Goal: Task Accomplishment & Management: Use online tool/utility

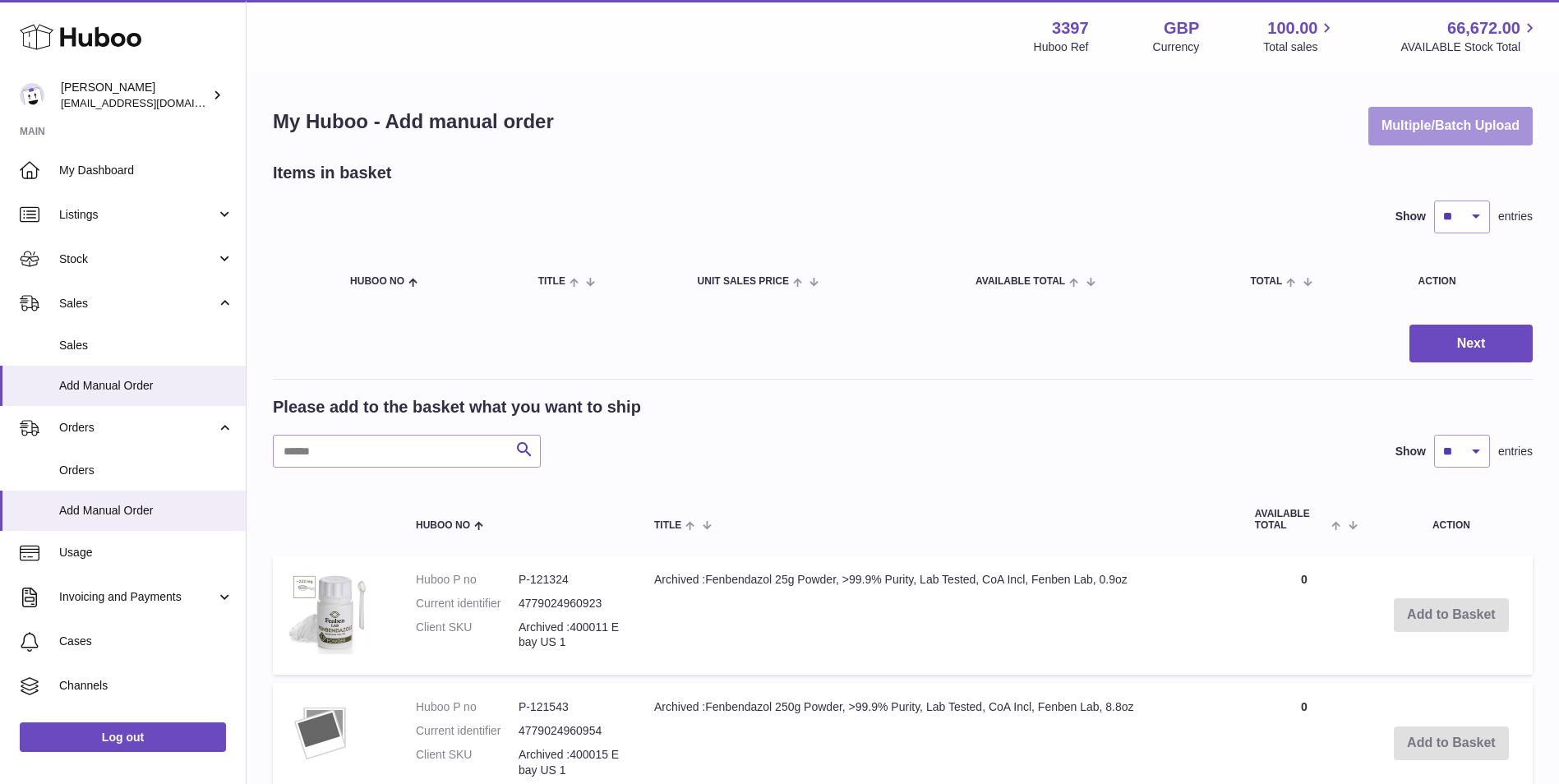
click at [1479, 116] on button "Multiple/Batch Upload" at bounding box center [1451, 125] width 164 height 39
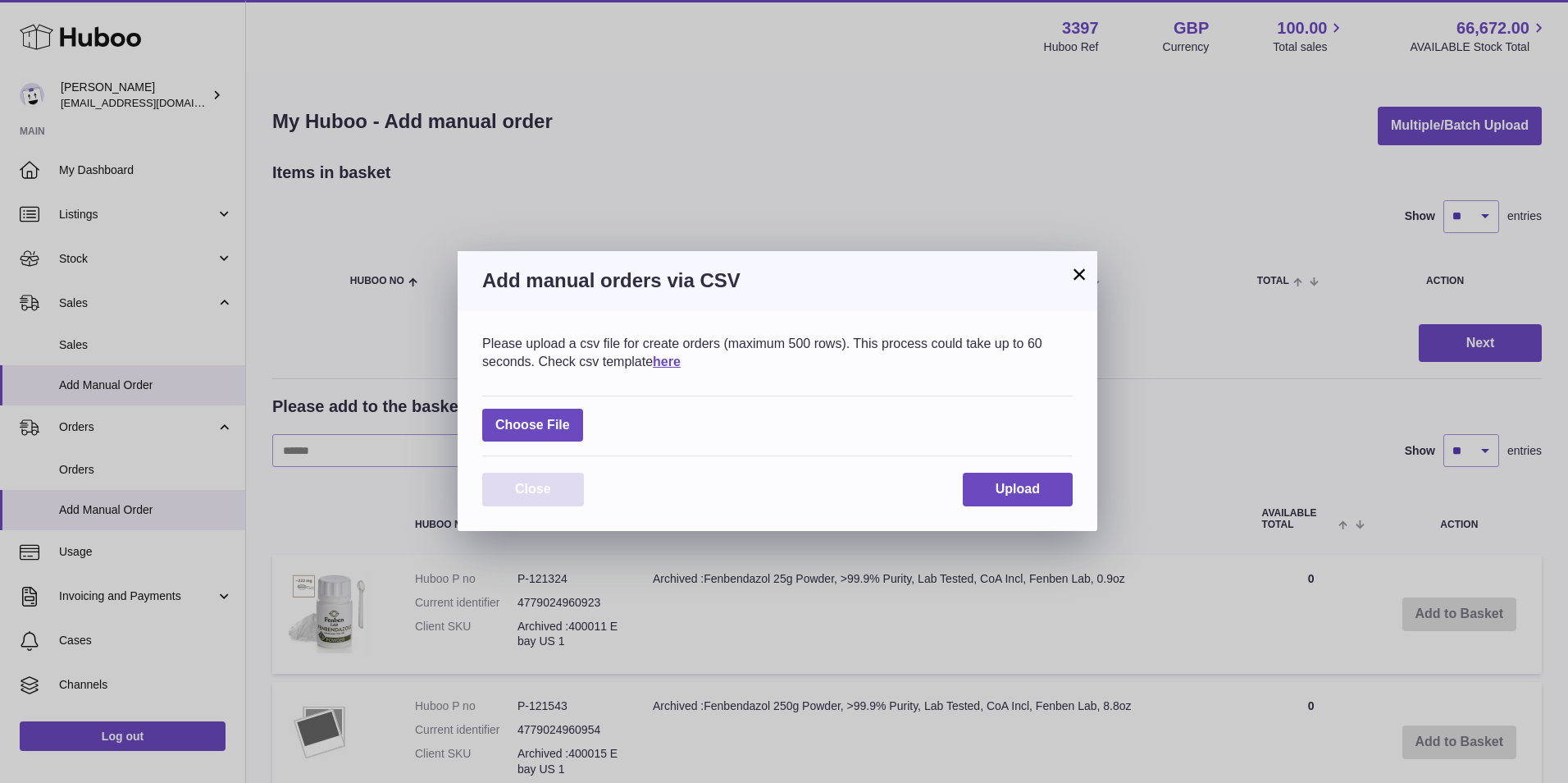
click at [549, 489] on span "Close" at bounding box center [533, 489] width 36 height 14
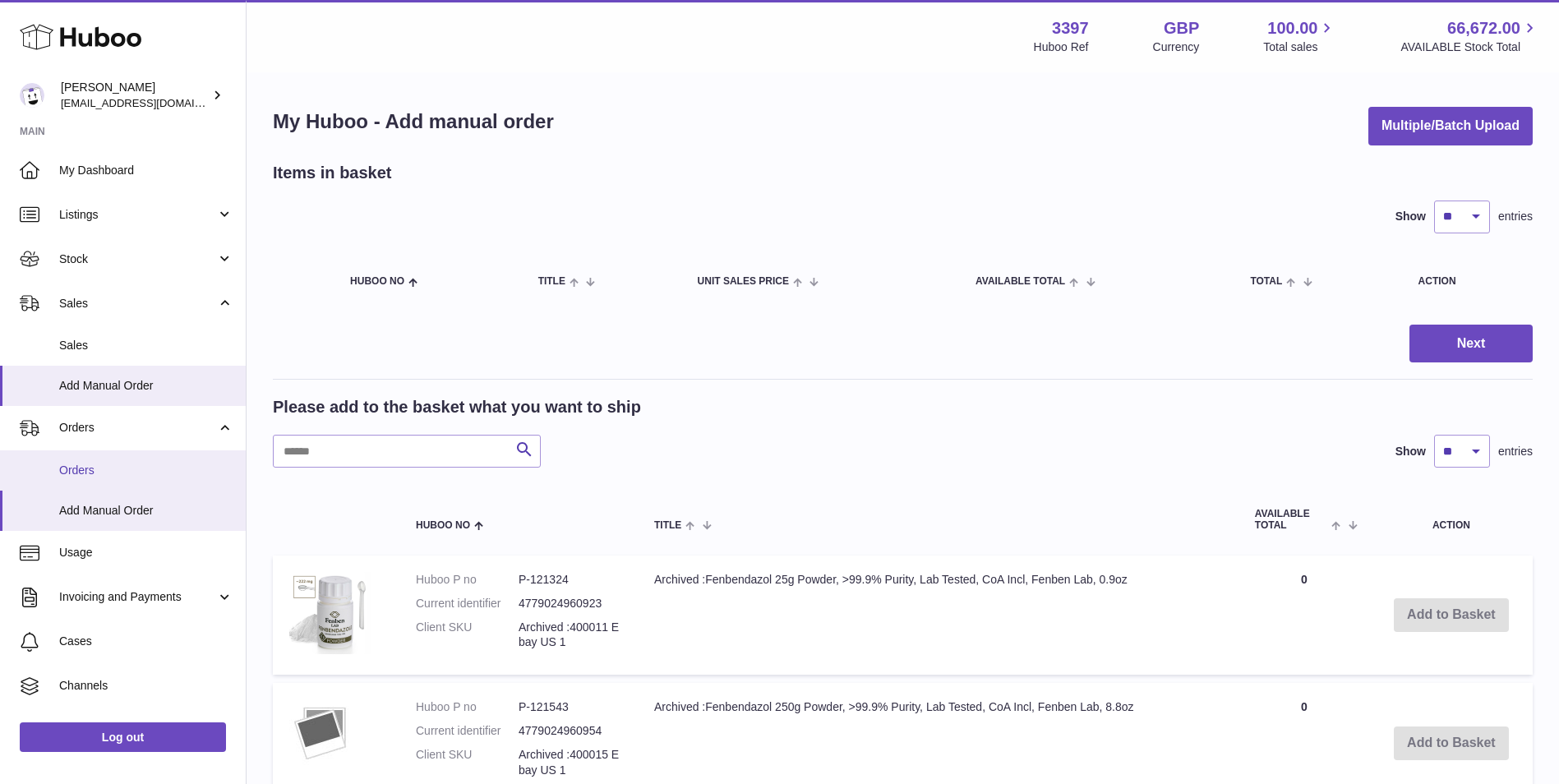
click at [108, 473] on span "Orders" at bounding box center [146, 470] width 174 height 15
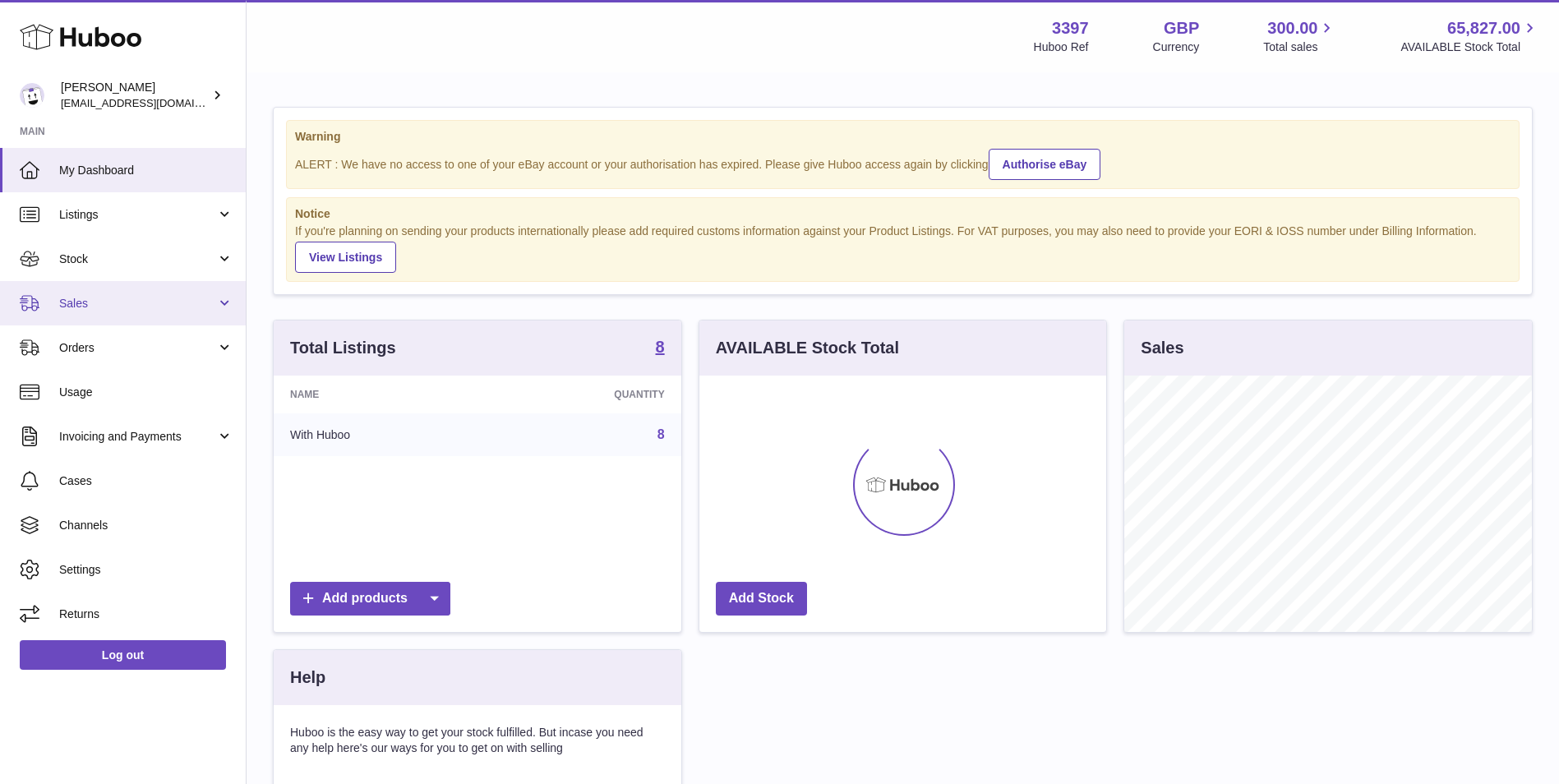
scroll to position [256, 407]
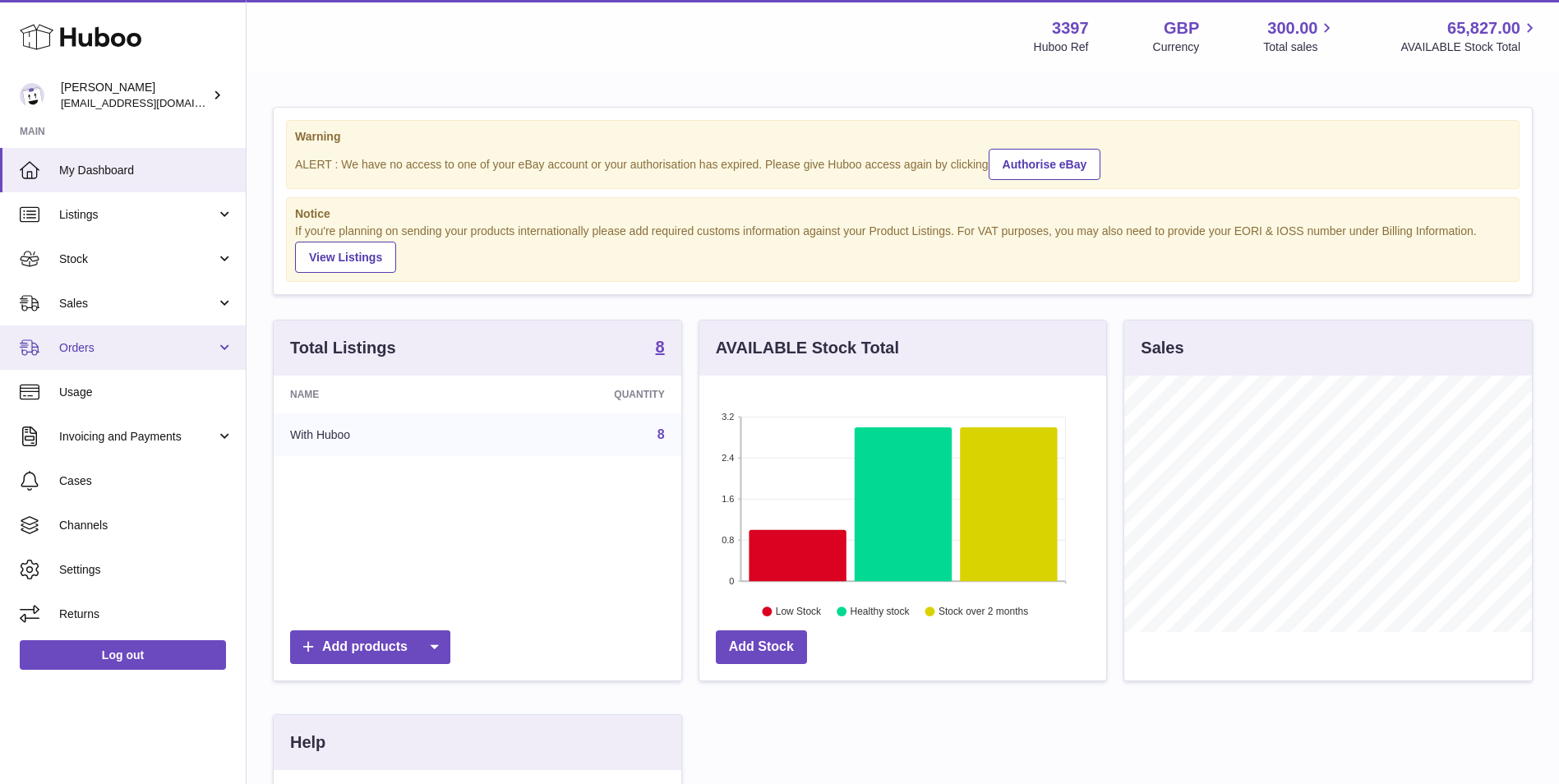
click at [135, 332] on link "Orders" at bounding box center [123, 348] width 246 height 45
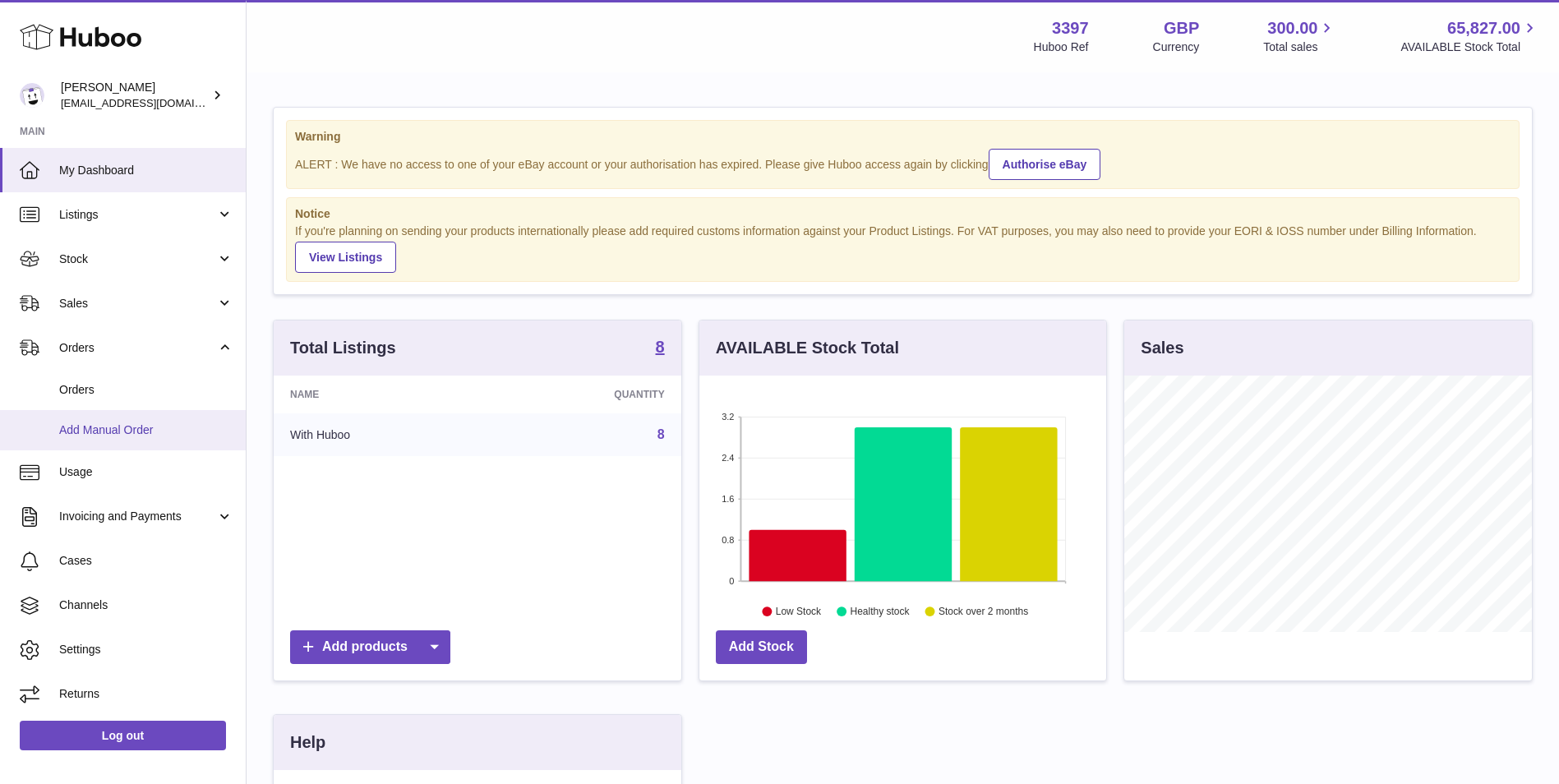
click at [130, 432] on span "Add Manual Order" at bounding box center [146, 429] width 174 height 15
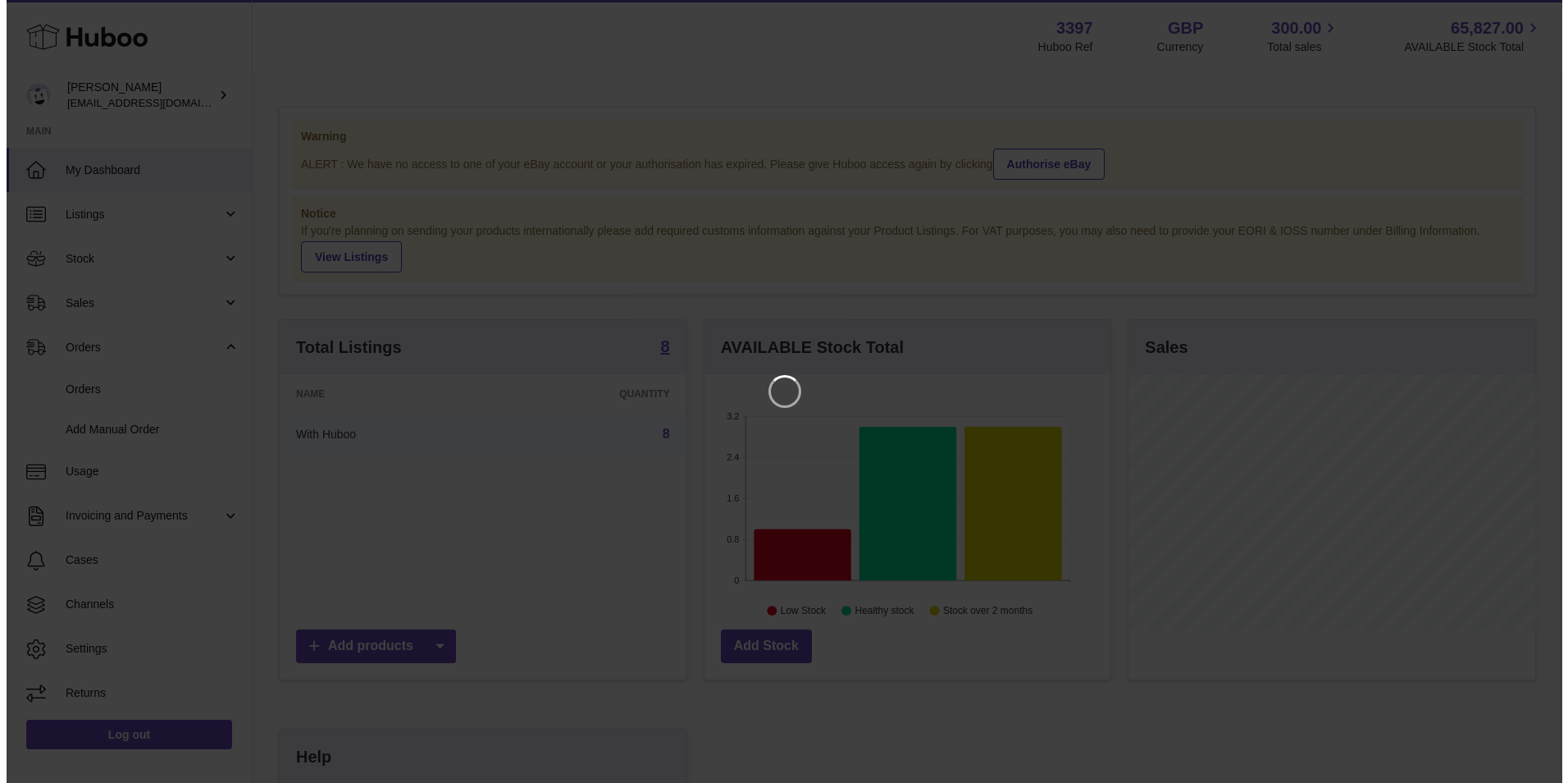
scroll to position [256, 410]
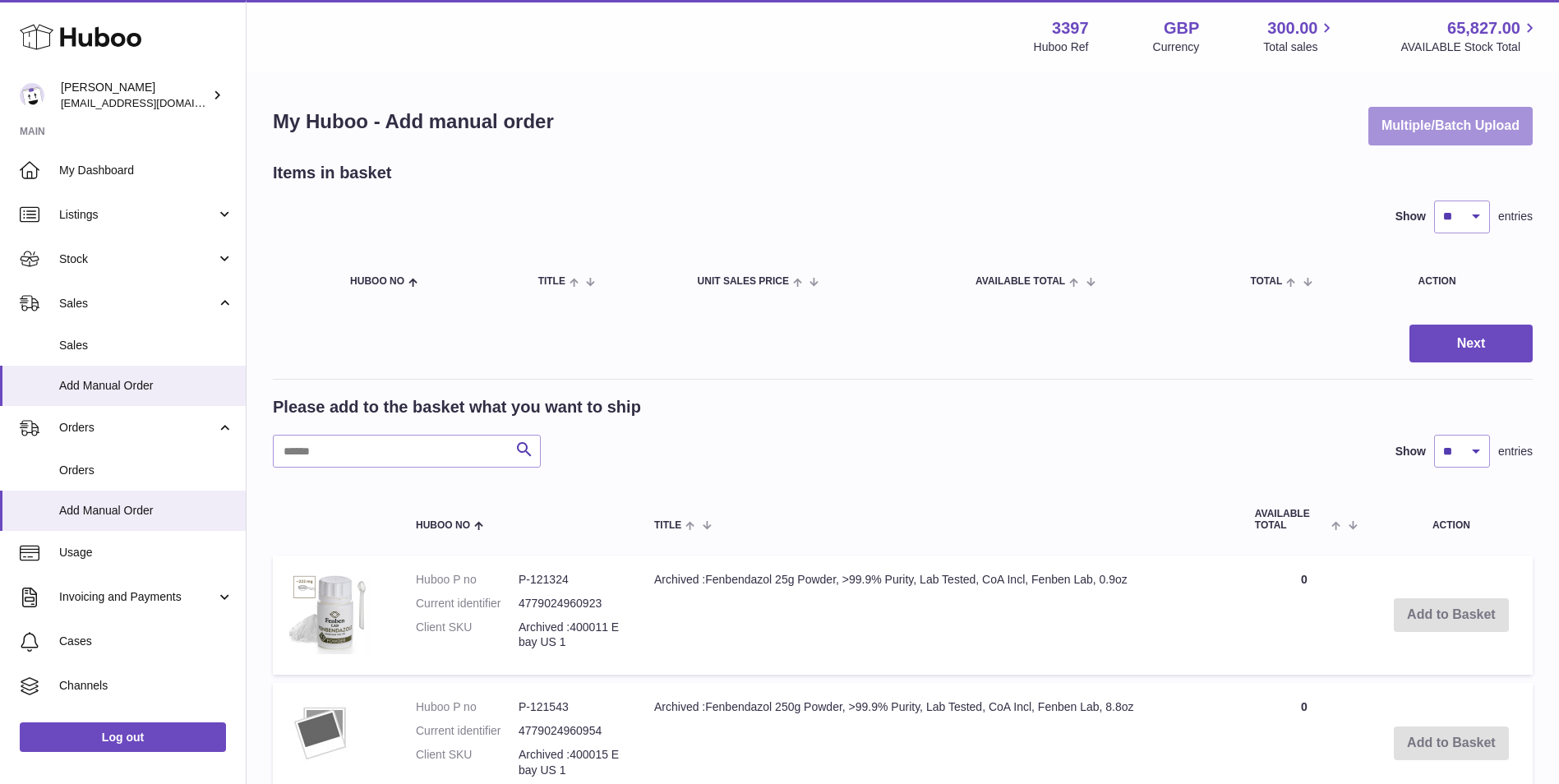
click at [1407, 133] on button "Multiple/Batch Upload" at bounding box center [1451, 125] width 164 height 39
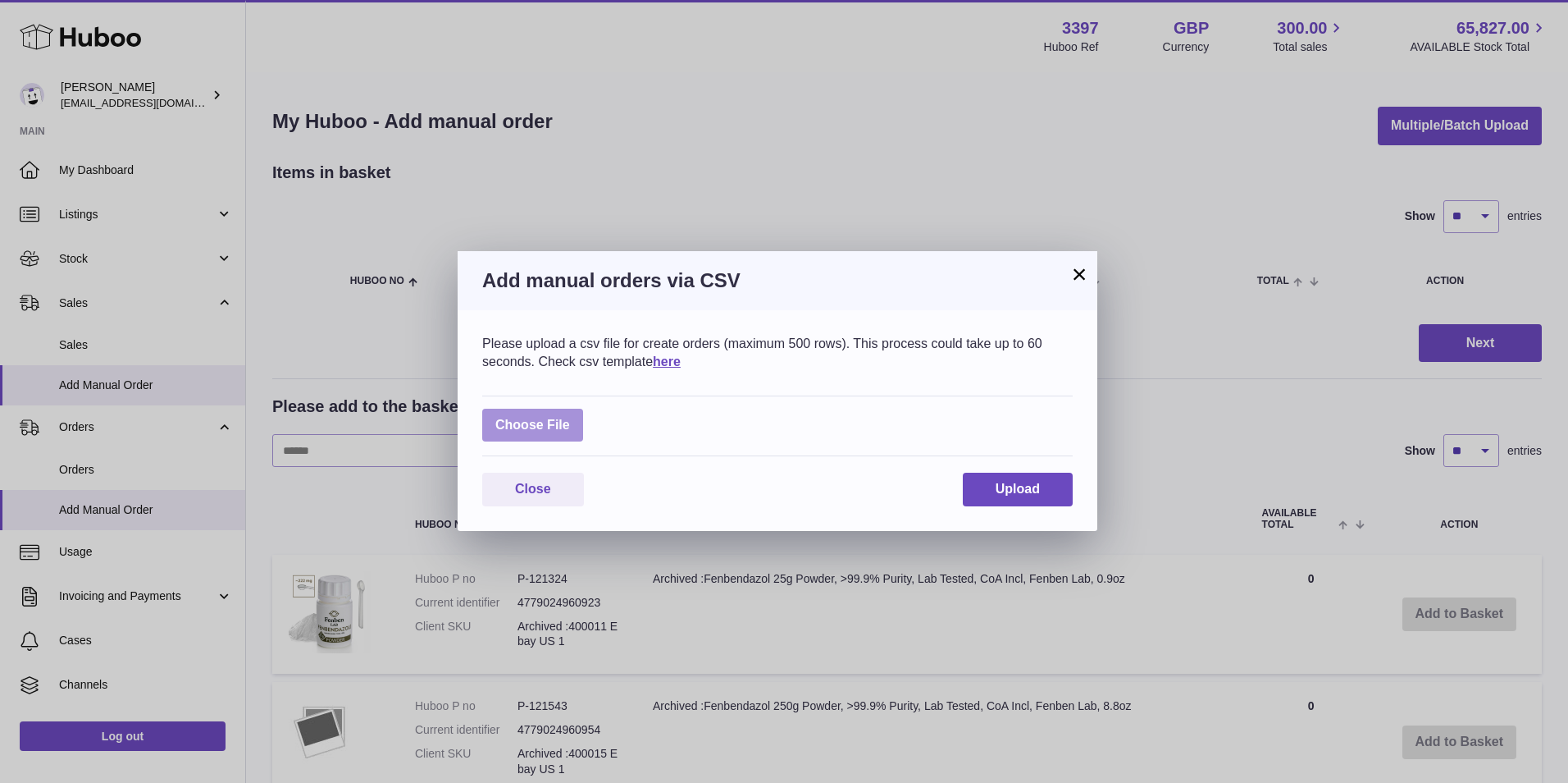
click at [521, 421] on label at bounding box center [532, 426] width 101 height 34
click at [570, 418] on input "file" at bounding box center [570, 417] width 1 height 1
type input "**********"
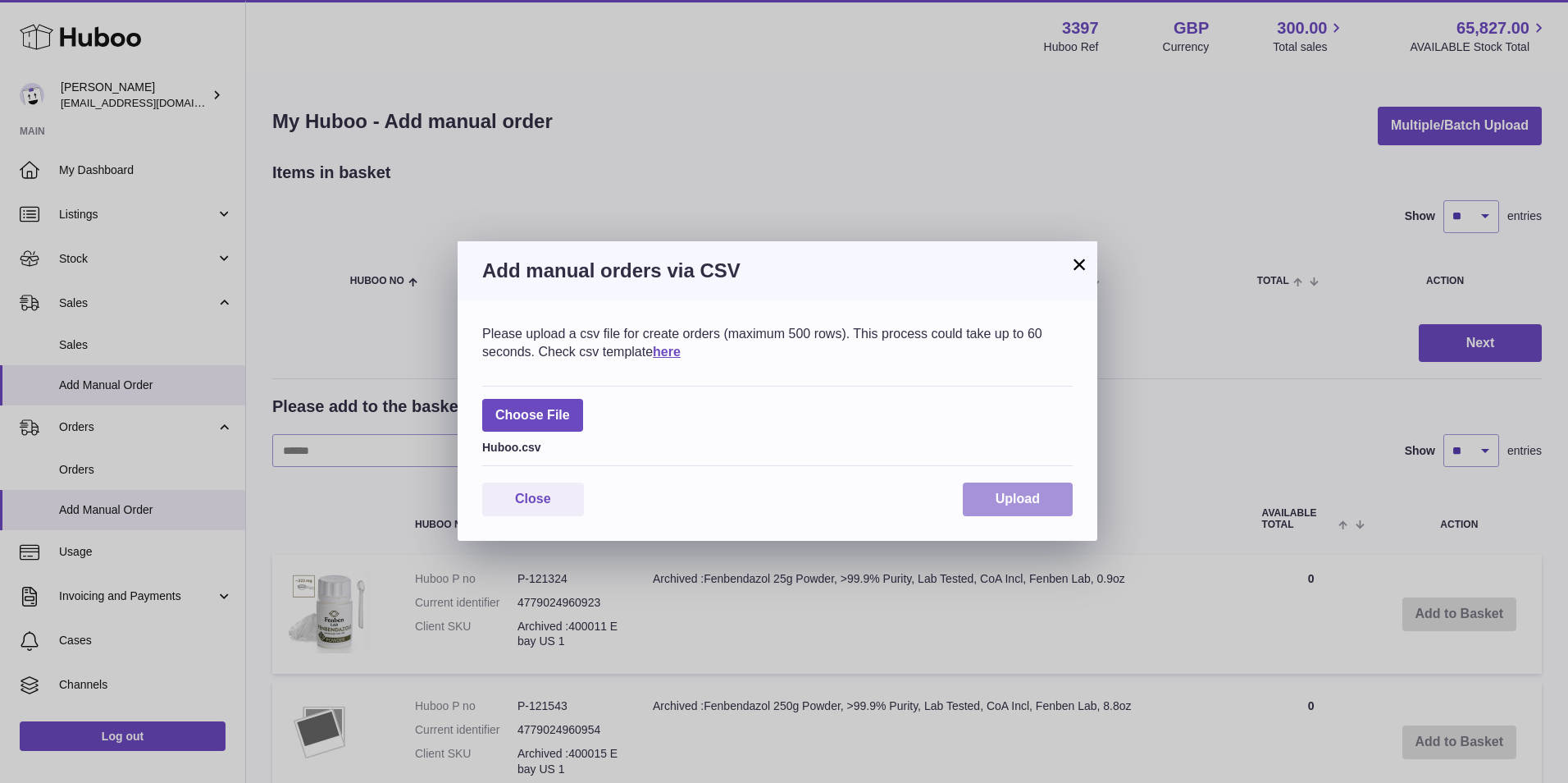
click at [1015, 497] on span "Upload" at bounding box center [1018, 498] width 45 height 14
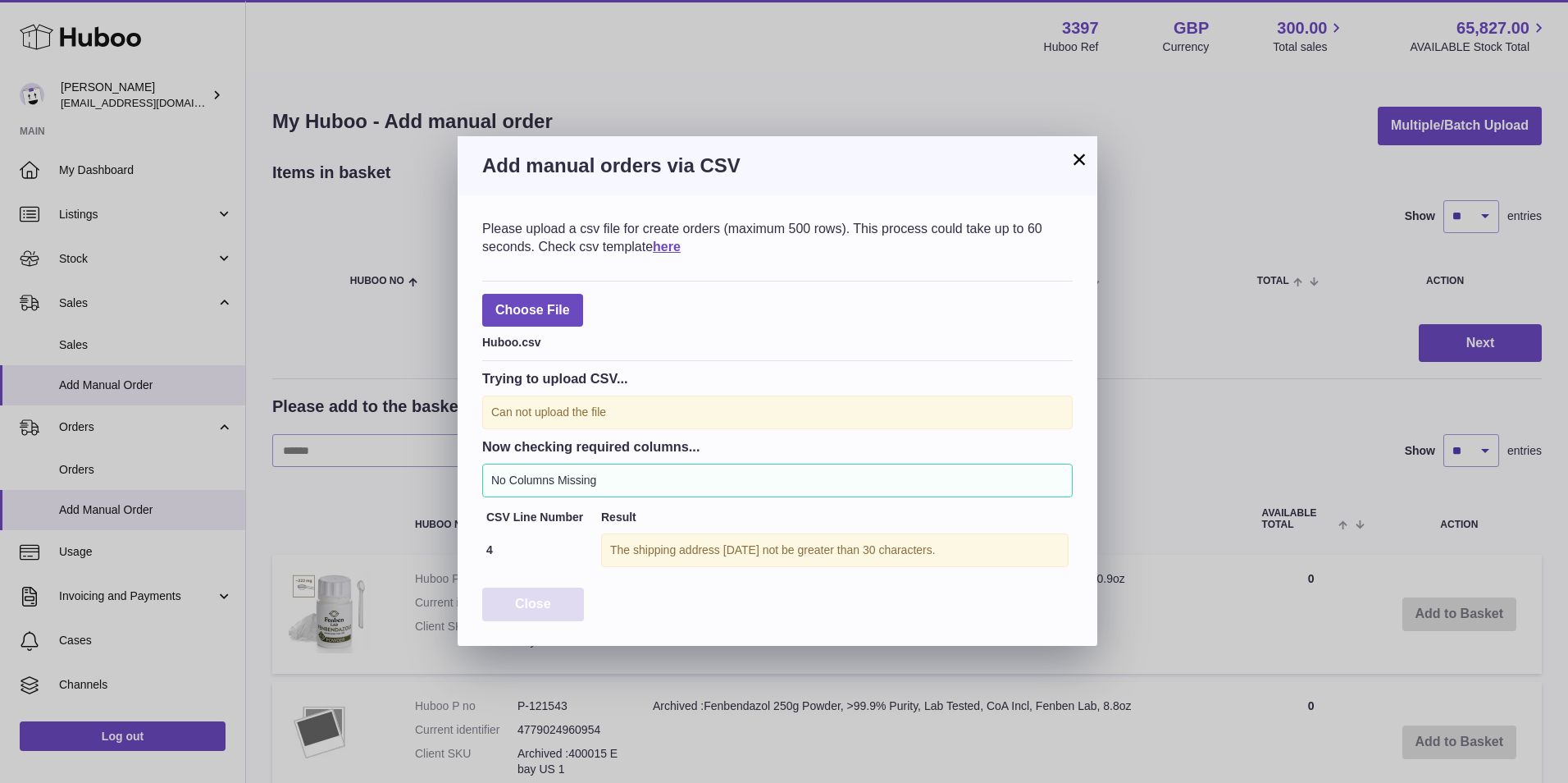
click at [539, 608] on span "Close" at bounding box center [533, 604] width 36 height 14
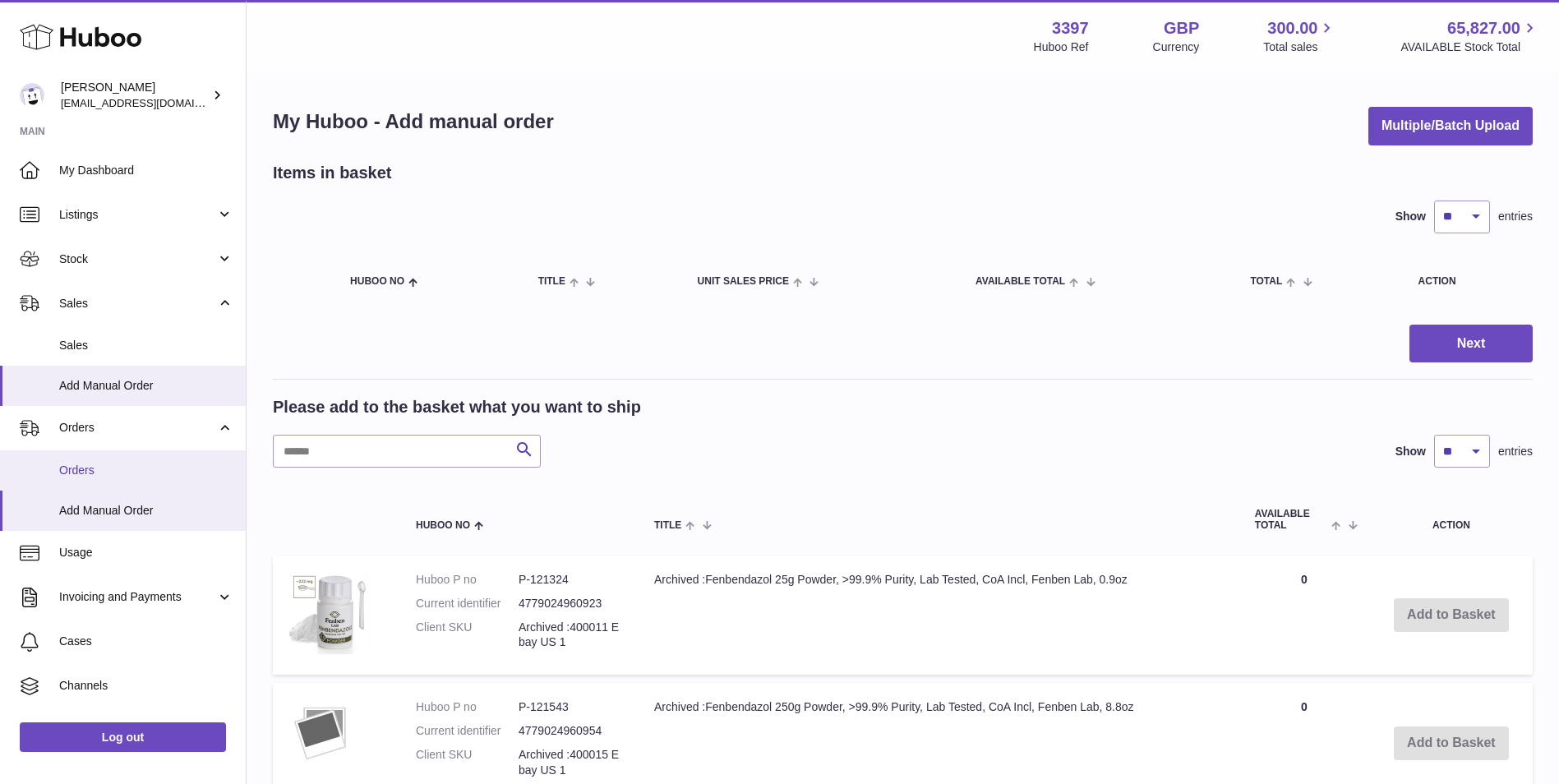
click at [110, 477] on span "Orders" at bounding box center [146, 470] width 174 height 15
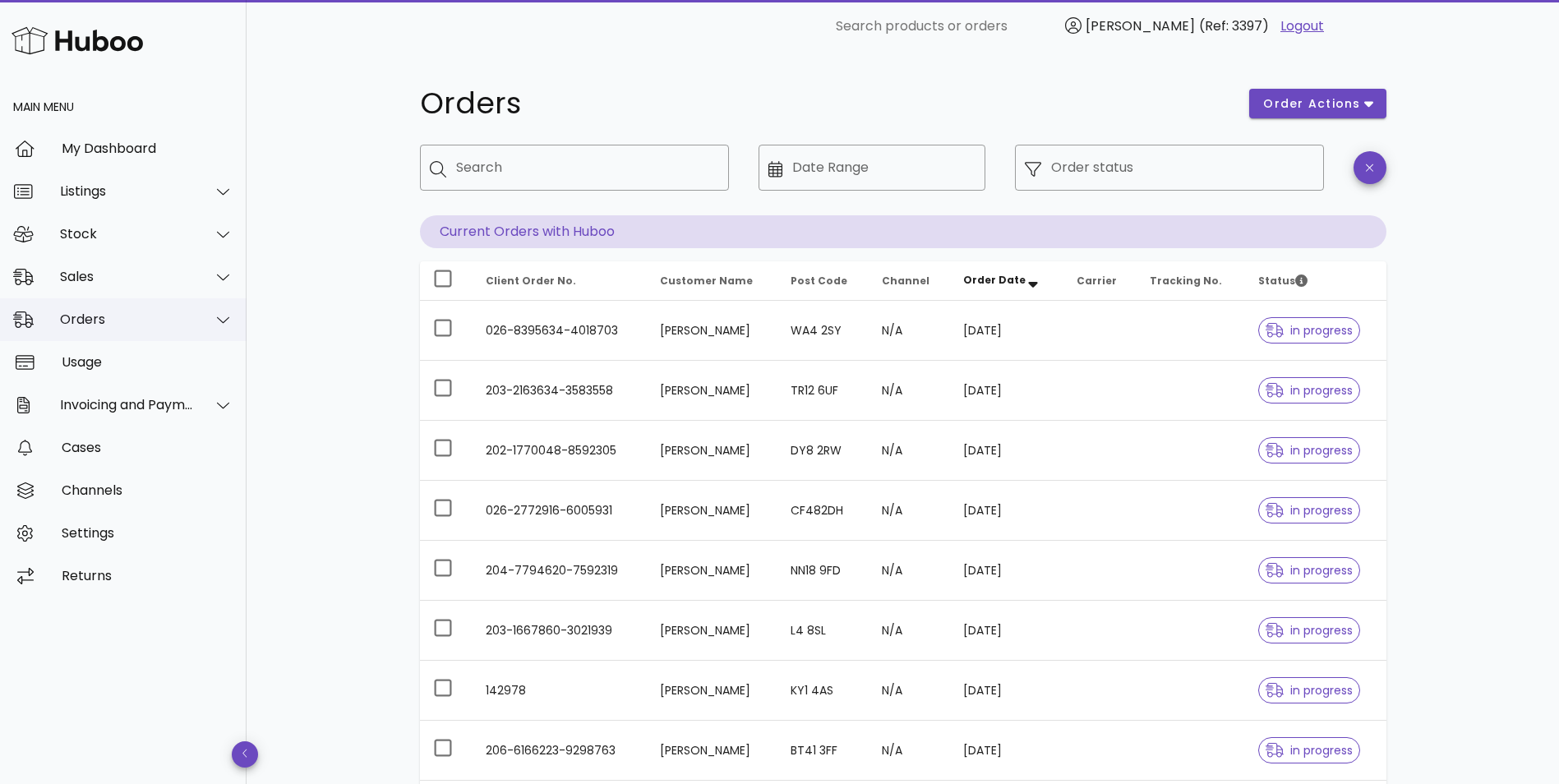
click at [89, 322] on div "Orders" at bounding box center [126, 319] width 134 height 15
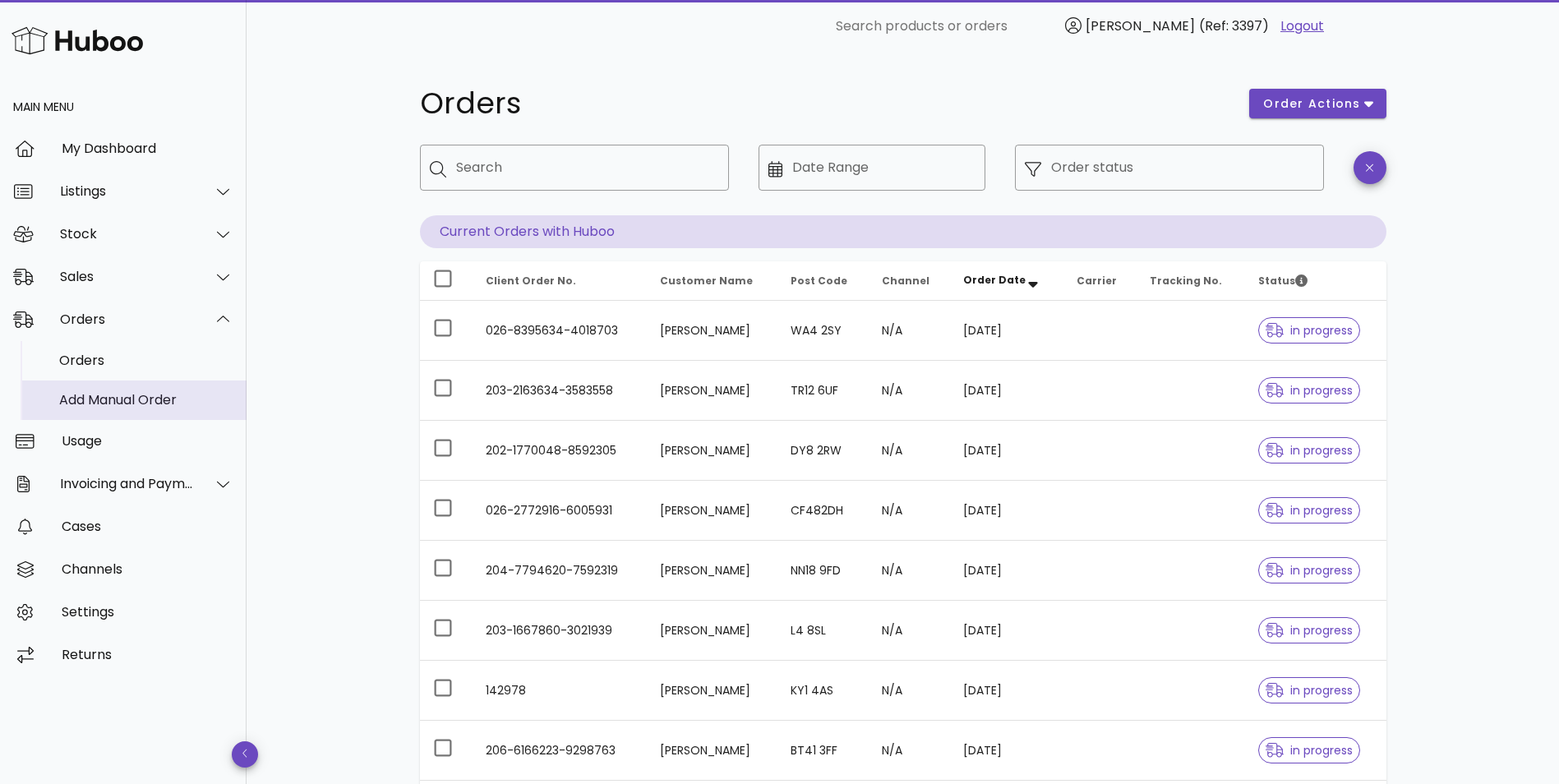
click at [86, 401] on div "Add Manual Order" at bounding box center [146, 399] width 174 height 15
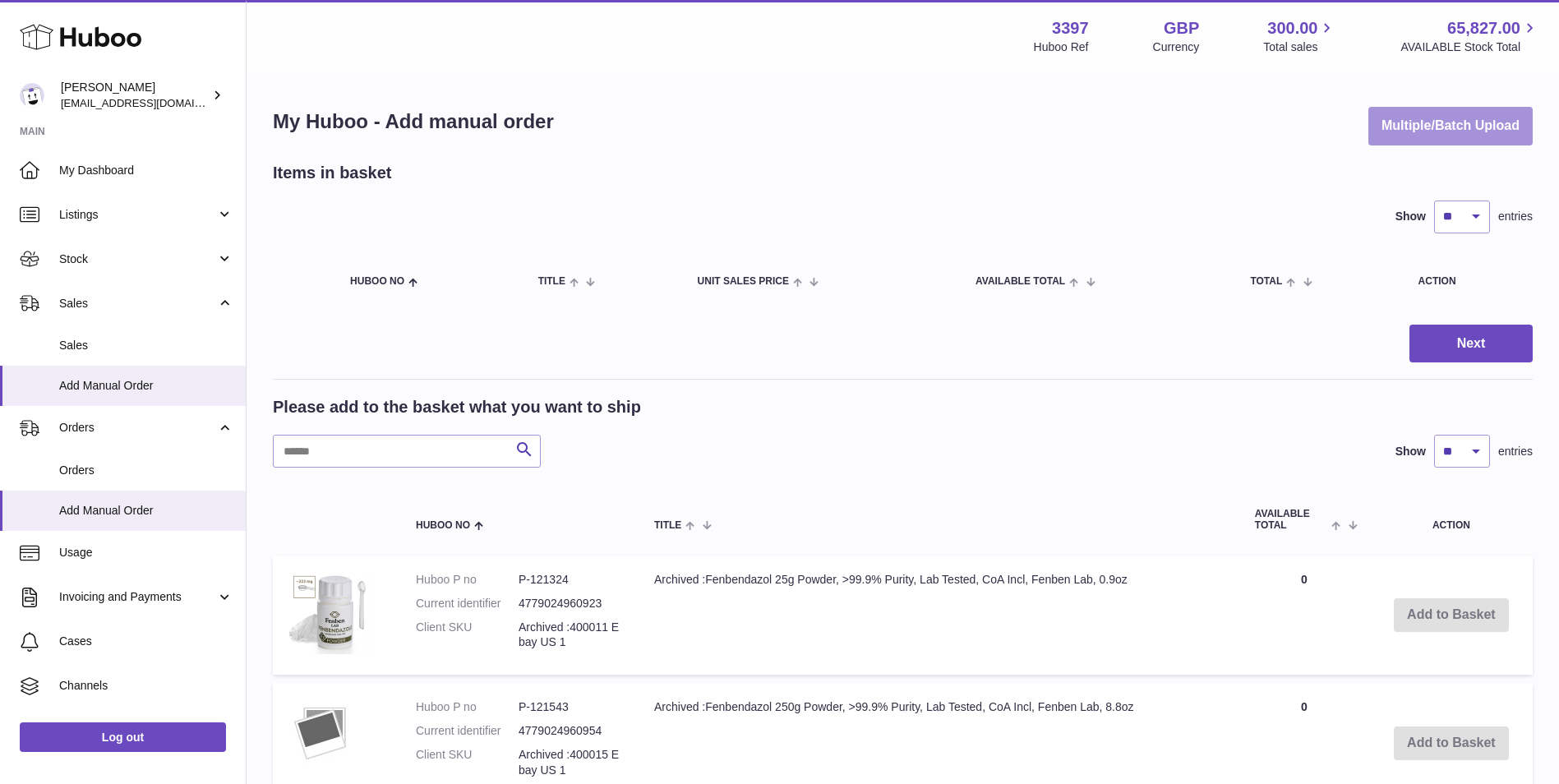
click at [1479, 116] on button "Multiple/Batch Upload" at bounding box center [1451, 125] width 164 height 39
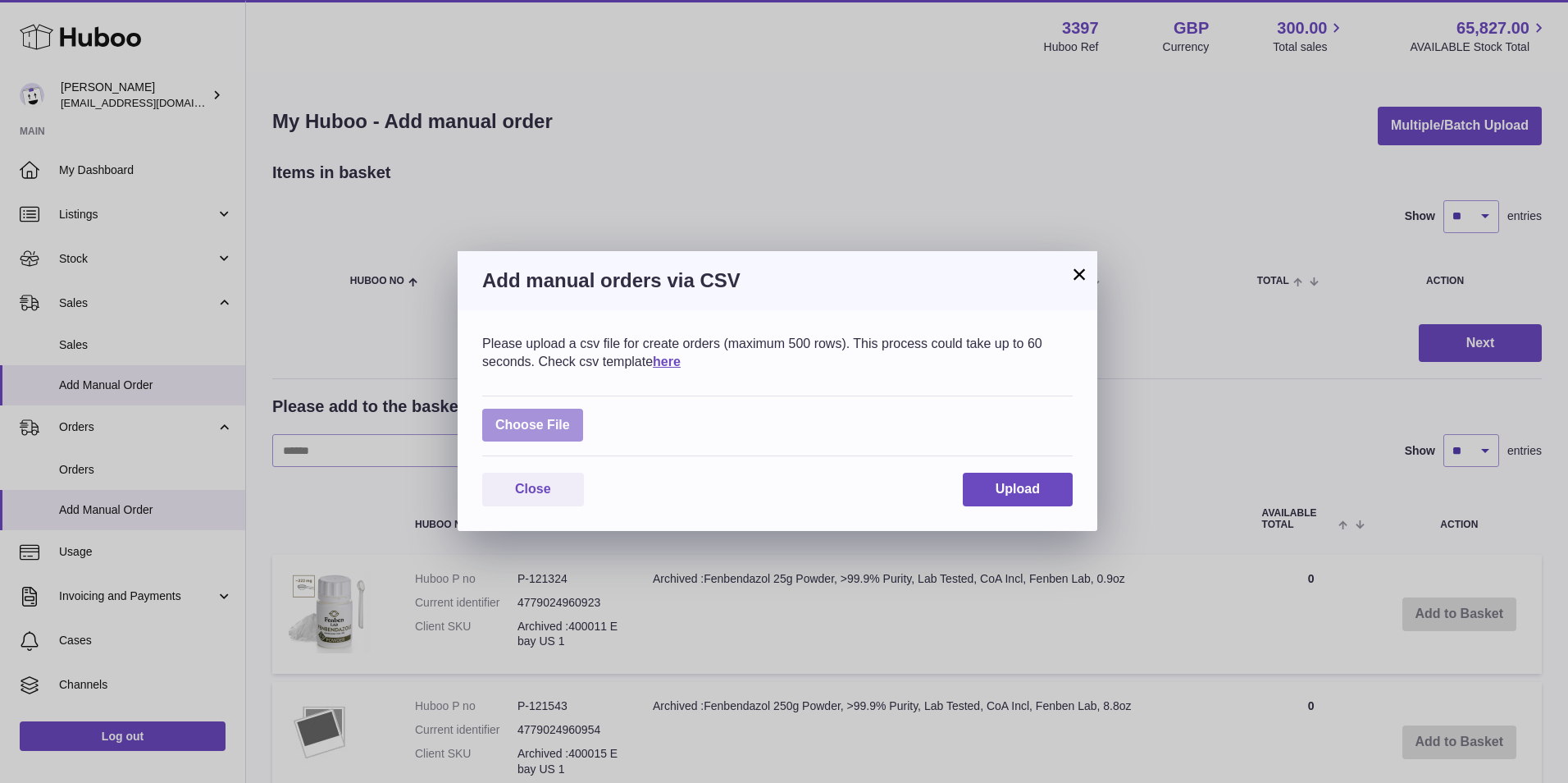
click at [561, 430] on label at bounding box center [532, 426] width 101 height 34
click at [570, 418] on input "file" at bounding box center [570, 417] width 1 height 1
type input "**********"
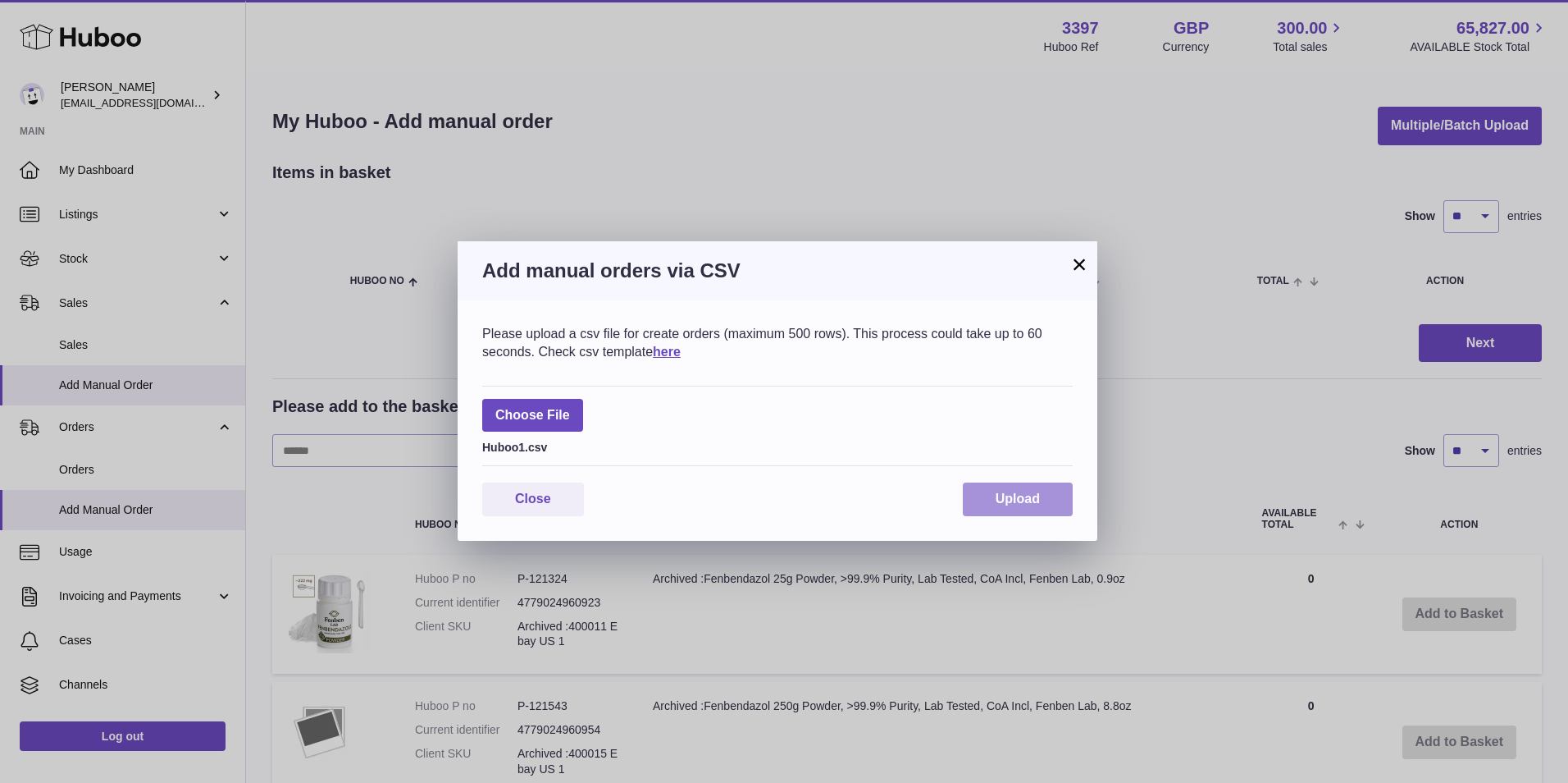
click at [1023, 485] on button "Upload" at bounding box center [1017, 499] width 110 height 34
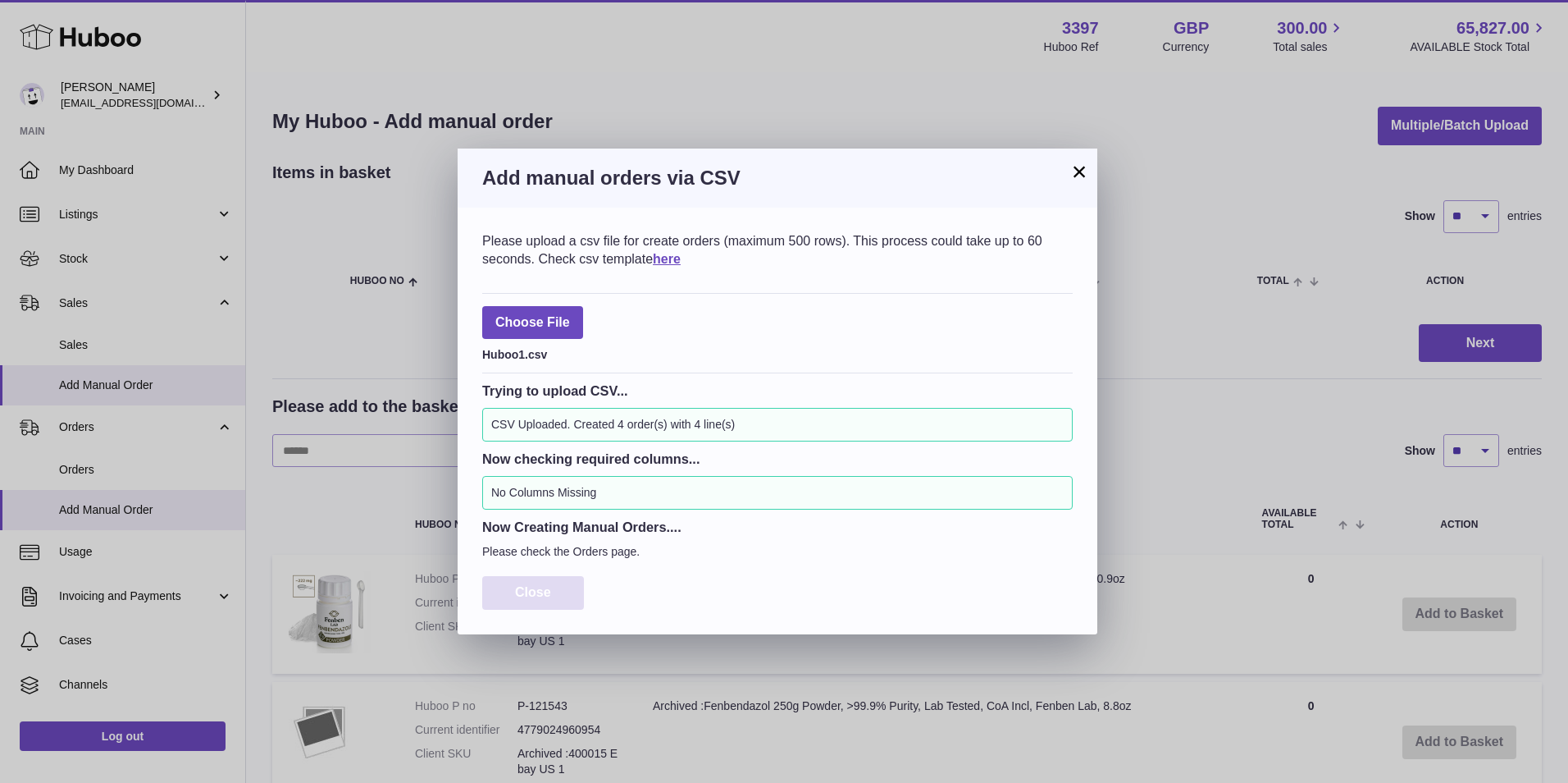
click at [523, 587] on span "Close" at bounding box center [533, 592] width 36 height 14
